Goal: Task Accomplishment & Management: Complete application form

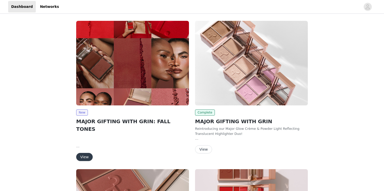
click at [81, 153] on button "View" at bounding box center [84, 157] width 16 height 8
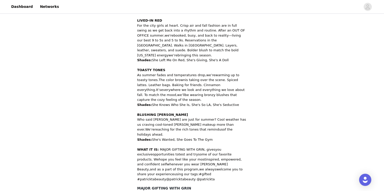
scroll to position [267, 0]
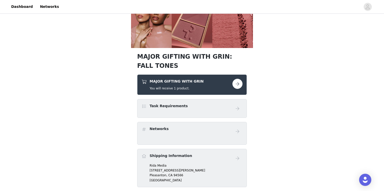
scroll to position [168, 0]
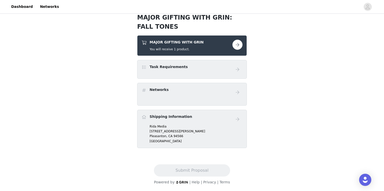
click at [235, 47] on button "button" at bounding box center [237, 45] width 10 height 10
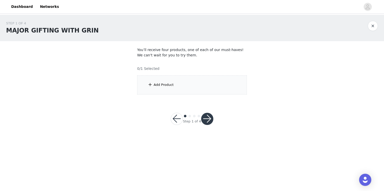
click at [201, 80] on div "Add Product" at bounding box center [192, 84] width 110 height 19
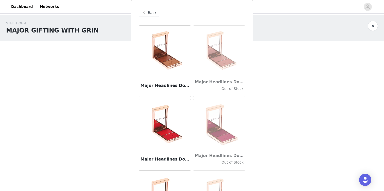
click at [240, 64] on img at bounding box center [219, 51] width 51 height 51
click at [159, 57] on img at bounding box center [164, 51] width 51 height 51
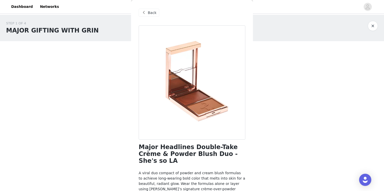
scroll to position [21, 0]
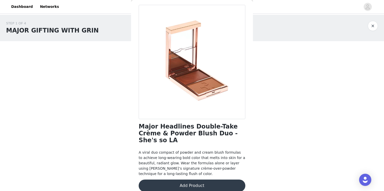
click at [188, 183] on button "Add Product" at bounding box center [192, 185] width 107 height 12
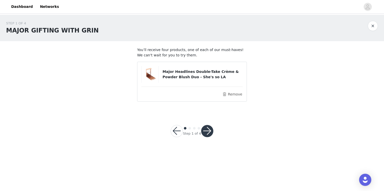
click at [207, 131] on button "button" at bounding box center [207, 131] width 12 height 12
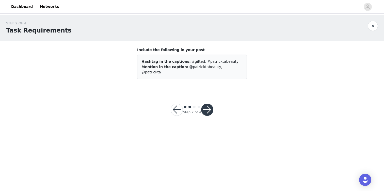
click at [208, 105] on button "button" at bounding box center [207, 110] width 12 height 12
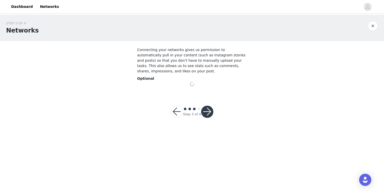
click at [209, 114] on div "STEP 3 OF 4 Networks Connecting your networks gives us permission to automatica…" at bounding box center [192, 72] width 384 height 115
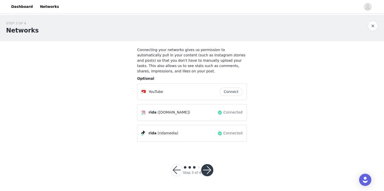
click at [205, 166] on button "button" at bounding box center [207, 170] width 12 height 12
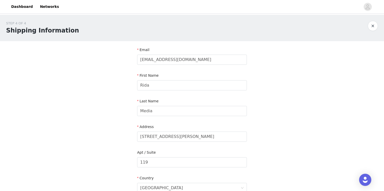
scroll to position [155, 0]
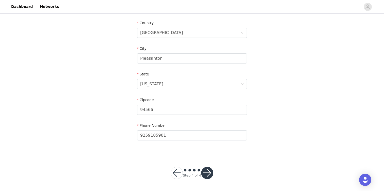
click at [207, 172] on button "button" at bounding box center [207, 173] width 12 height 12
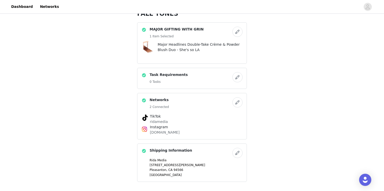
scroll to position [215, 0]
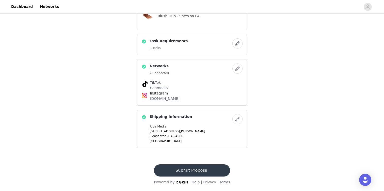
click at [203, 167] on button "Submit Proposal" at bounding box center [192, 170] width 76 height 12
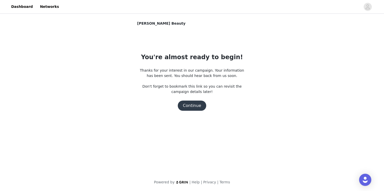
click at [194, 105] on button "Continue" at bounding box center [192, 106] width 28 height 10
